Goal: Information Seeking & Learning: Learn about a topic

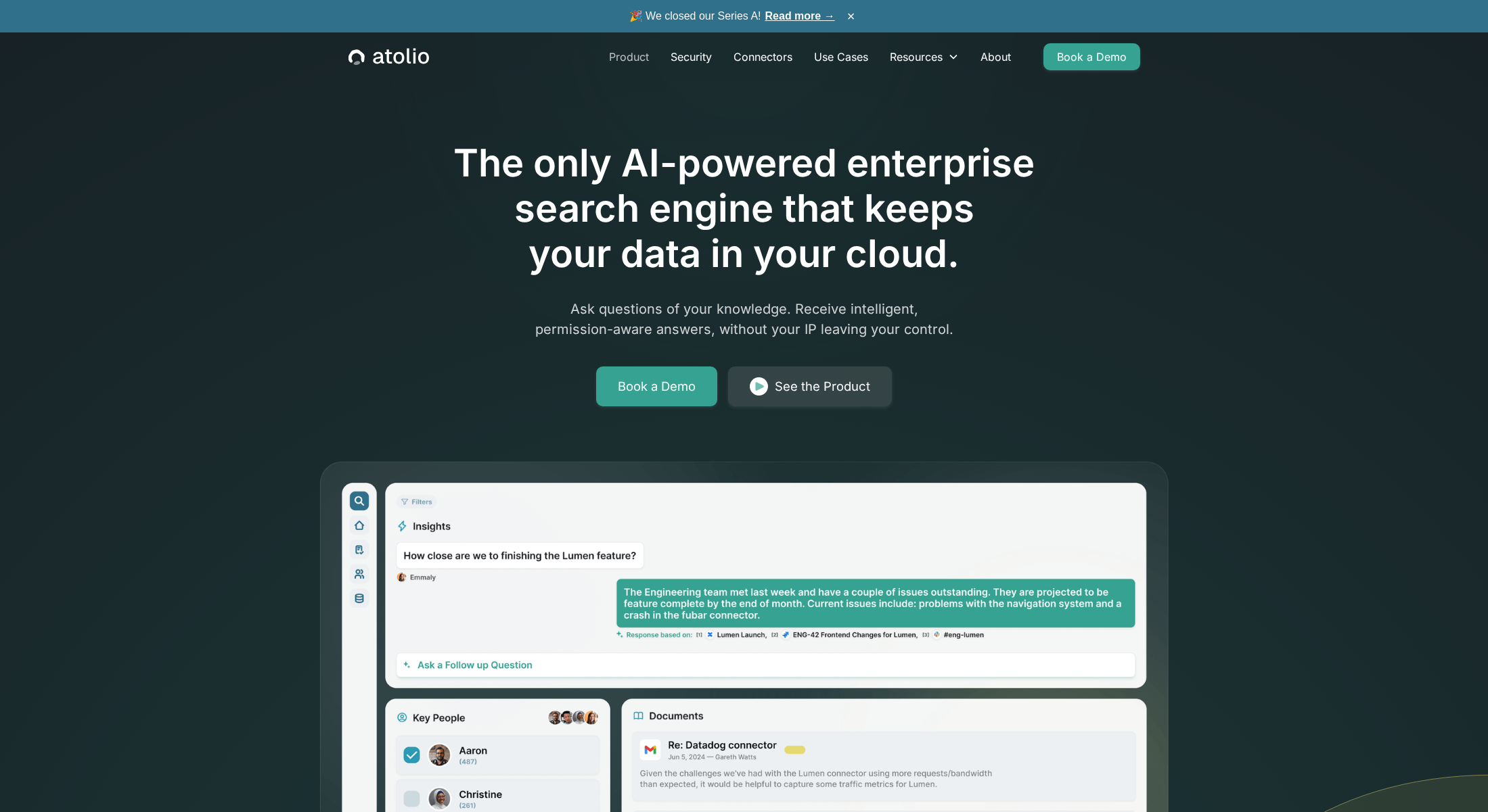
click at [624, 61] on link "Product" at bounding box center [629, 57] width 62 height 27
click at [833, 58] on link "Use Cases" at bounding box center [841, 57] width 76 height 27
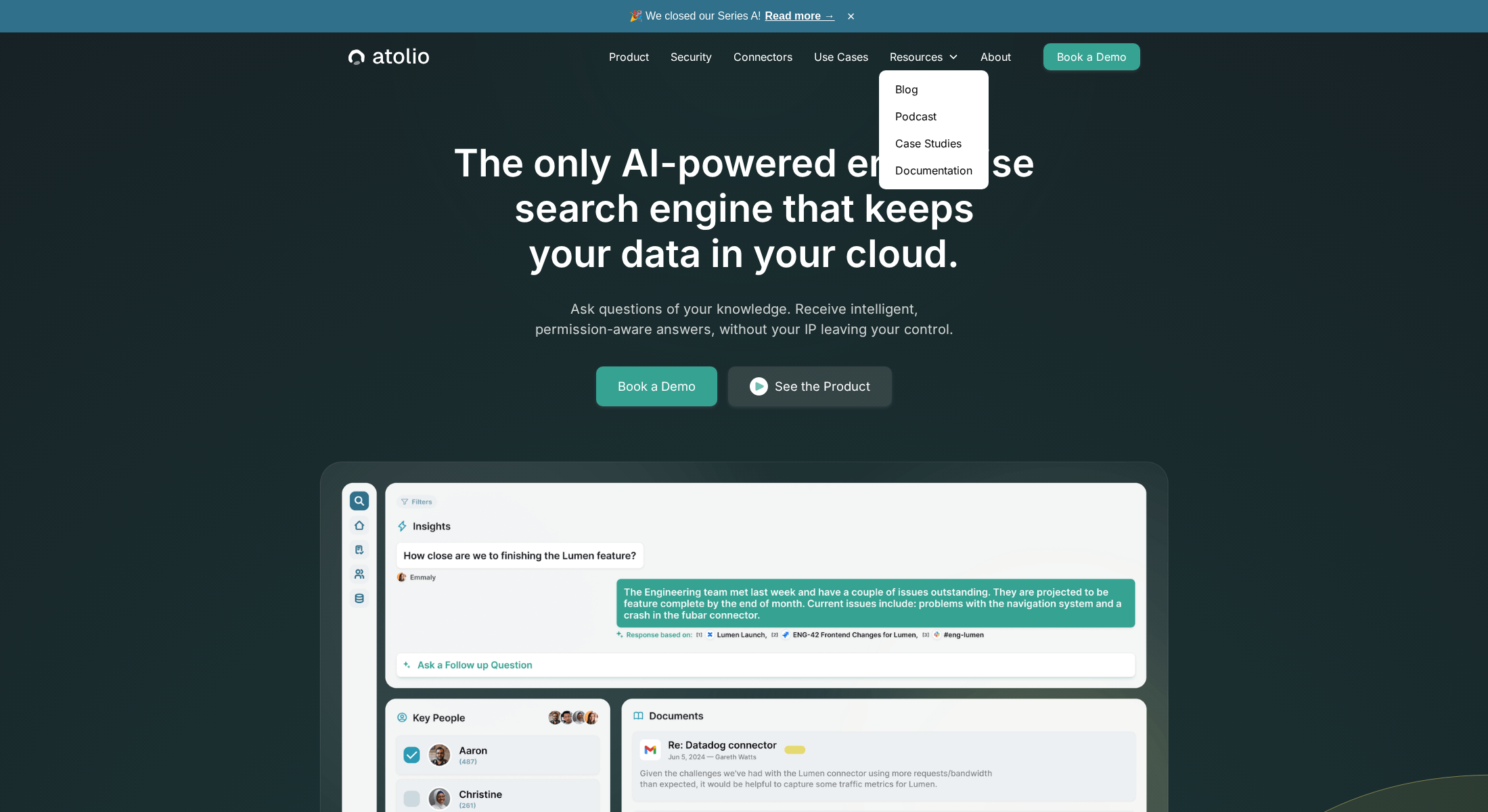
click at [947, 136] on link "Case Studies" at bounding box center [933, 143] width 99 height 27
